Goal: Find specific page/section: Find specific page/section

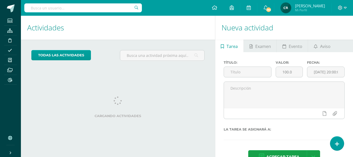
click at [93, 8] on input "text" at bounding box center [83, 7] width 118 height 9
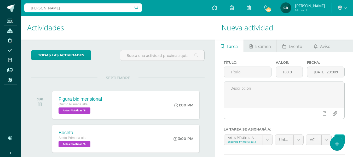
click at [92, 5] on input "diana valentina fuentes" at bounding box center [83, 7] width 118 height 9
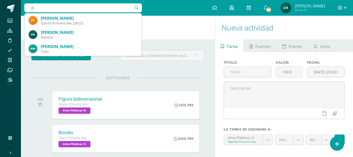
type input "d"
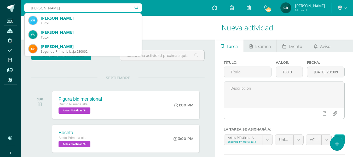
type input "sebastian vasques"
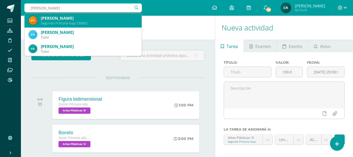
click at [95, 17] on div "Erwin Sebastián Vásquez Ramírez" at bounding box center [89, 17] width 97 height 5
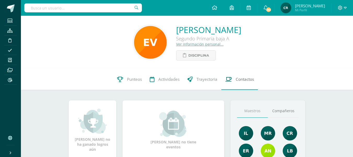
click at [244, 80] on span "Contactos" at bounding box center [245, 78] width 18 height 5
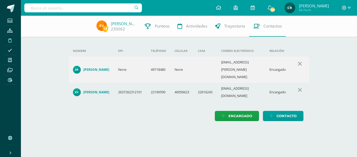
click at [7, 41] on span at bounding box center [10, 40] width 12 height 7
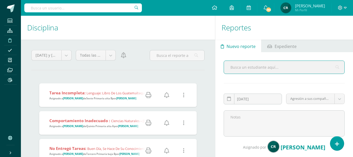
click at [110, 97] on span "Asignado a Denis Chián de Sexto Primaria alta B por Sindy Garcia" at bounding box center [92, 98] width 87 height 3
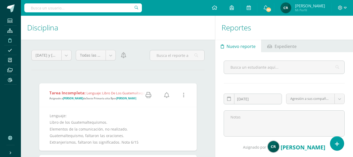
scroll to position [52, 0]
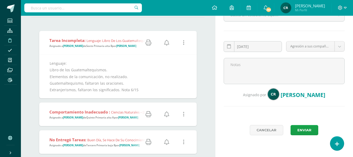
click at [165, 42] on icon at bounding box center [166, 43] width 5 height 6
click at [168, 115] on icon at bounding box center [166, 114] width 5 height 6
click at [166, 142] on icon at bounding box center [166, 142] width 5 height 6
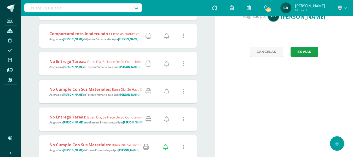
scroll to position [131, 0]
click at [169, 90] on icon at bounding box center [166, 91] width 5 height 6
click at [167, 118] on icon at bounding box center [166, 119] width 5 height 6
click at [88, 67] on strong "Tercero Primaria baja B" at bounding box center [100, 66] width 29 height 3
